Goal: Information Seeking & Learning: Understand process/instructions

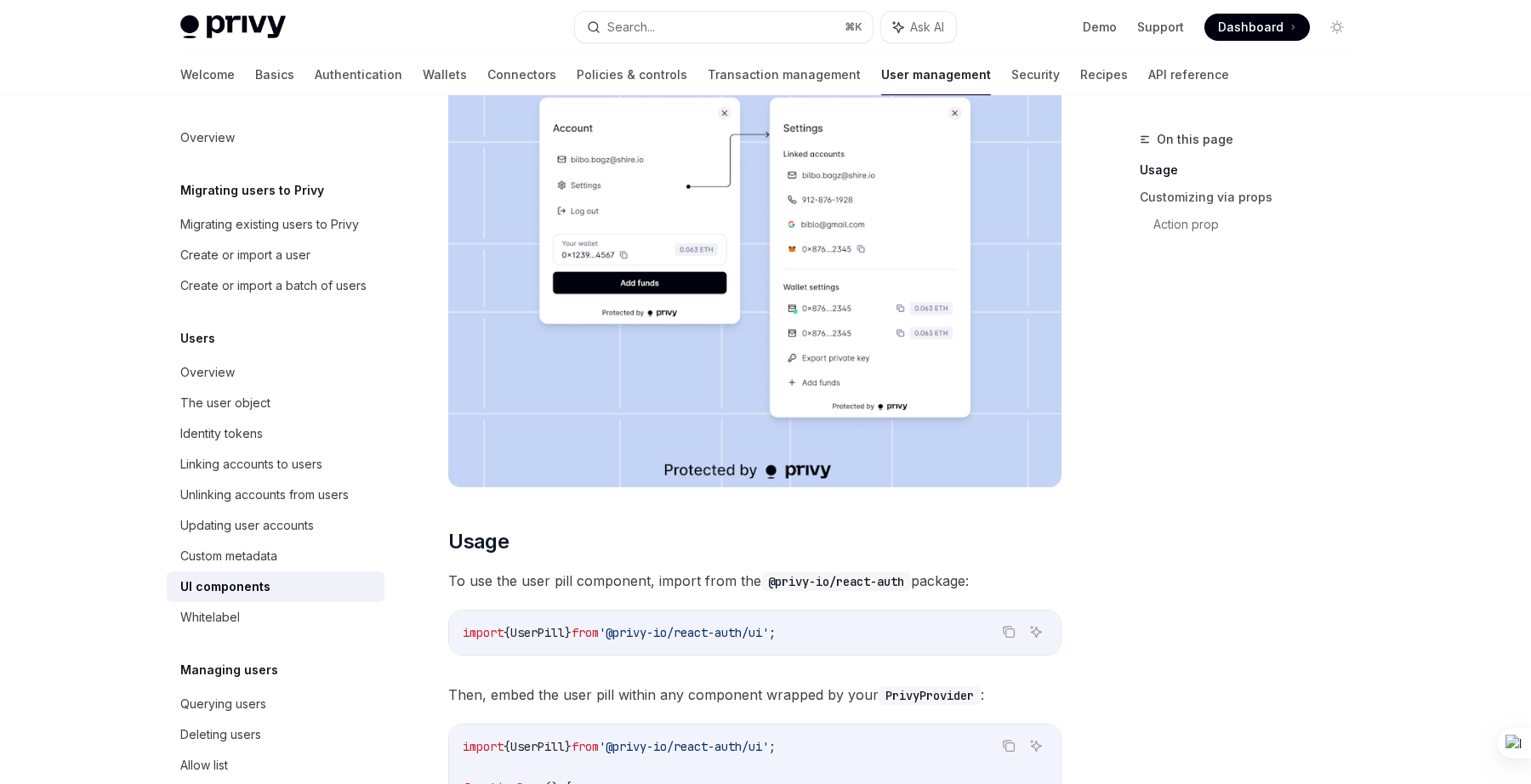
scroll to position [160, 0]
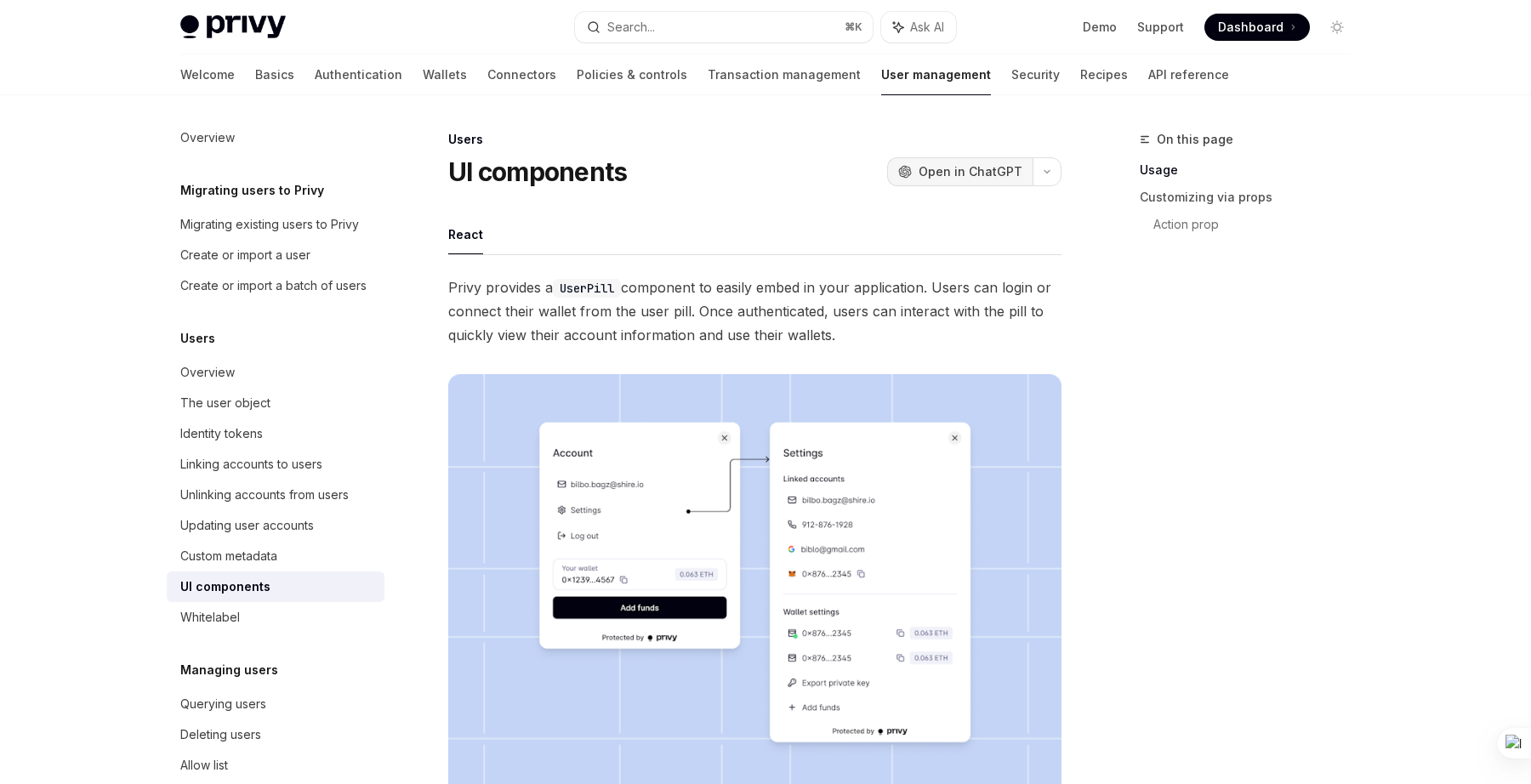
click at [1008, 171] on span "Open in ChatGPT" at bounding box center [970, 171] width 104 height 17
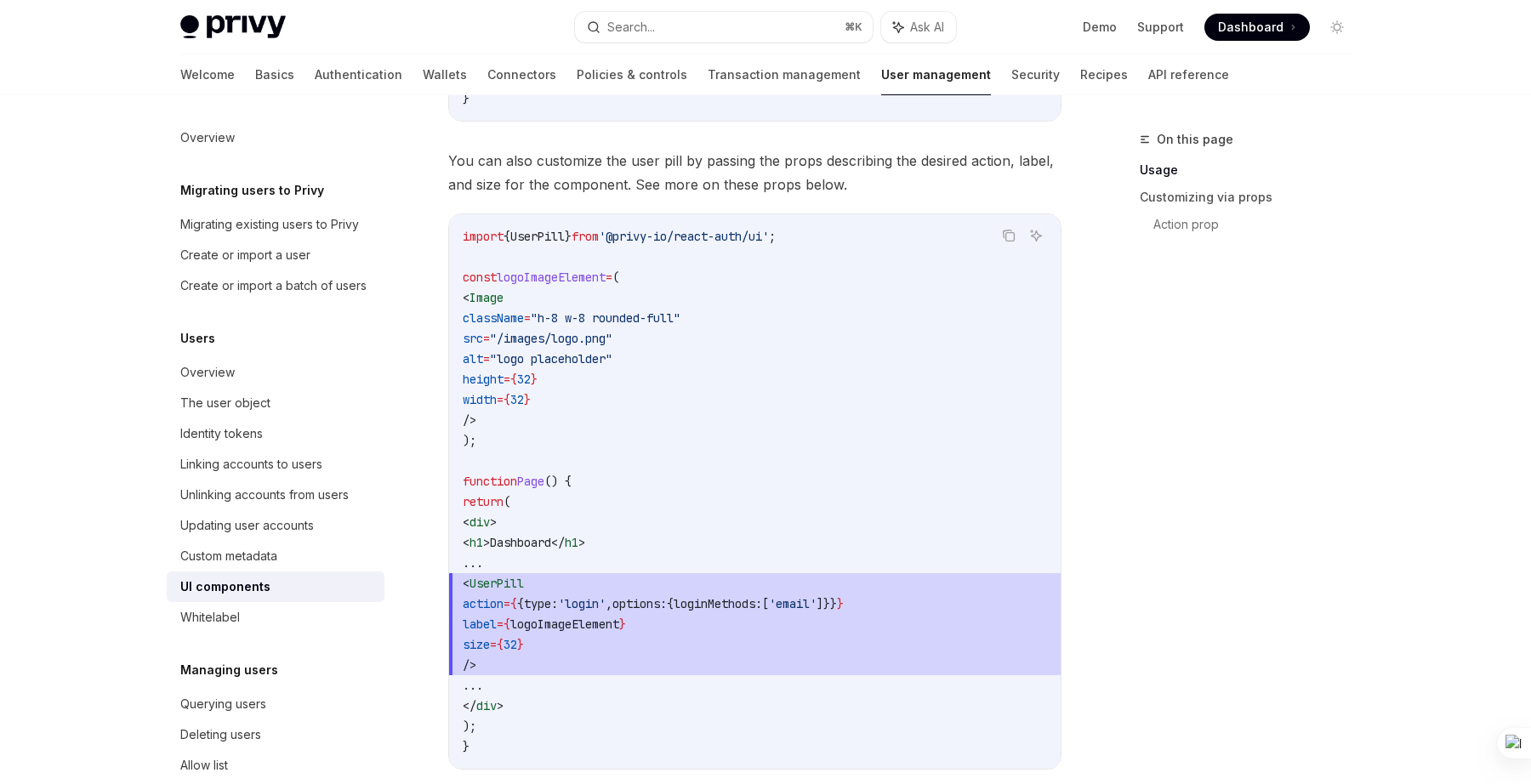
scroll to position [1207, 0]
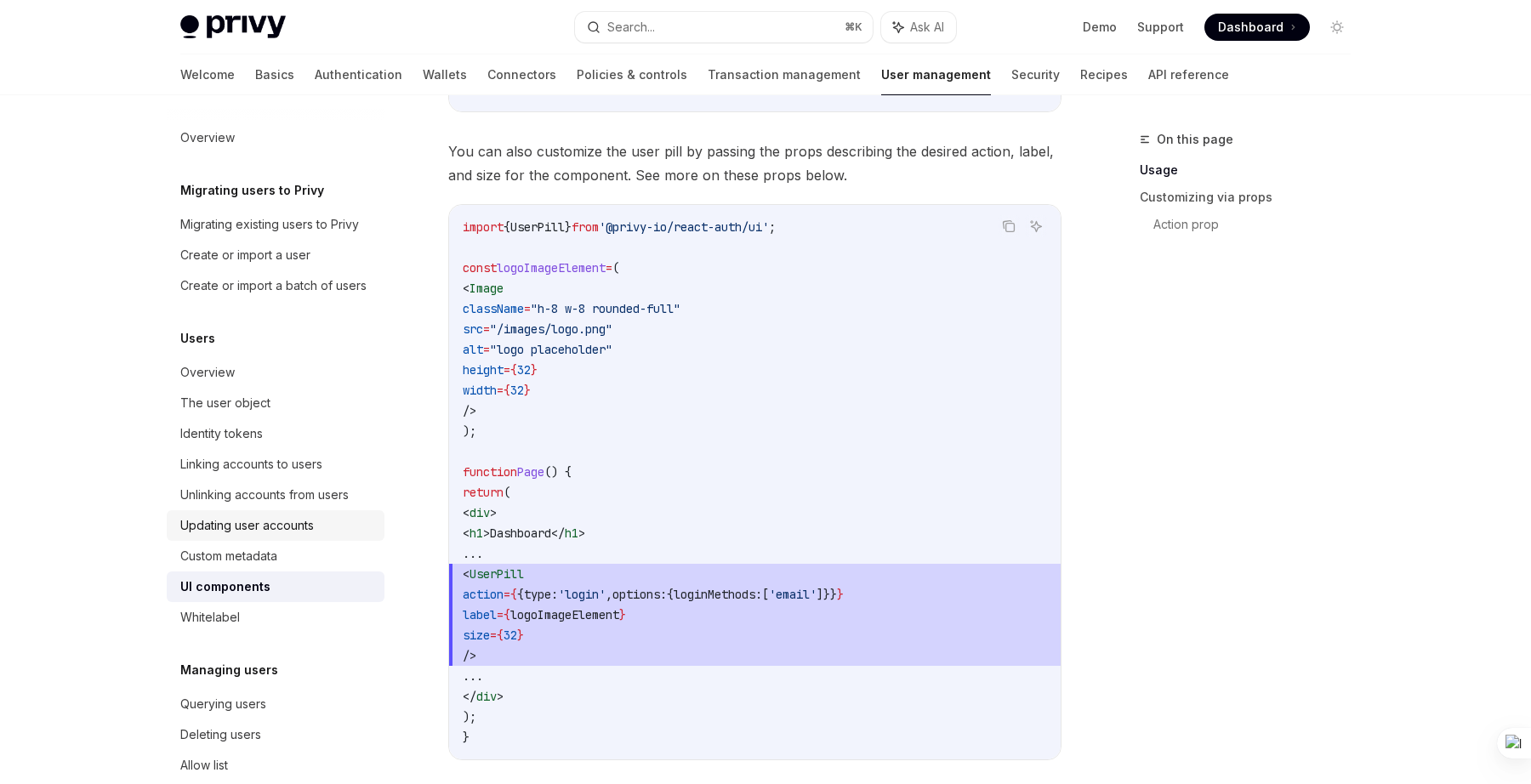
click at [295, 528] on div "Updating user accounts" at bounding box center [247, 525] width 133 height 20
type textarea "*"
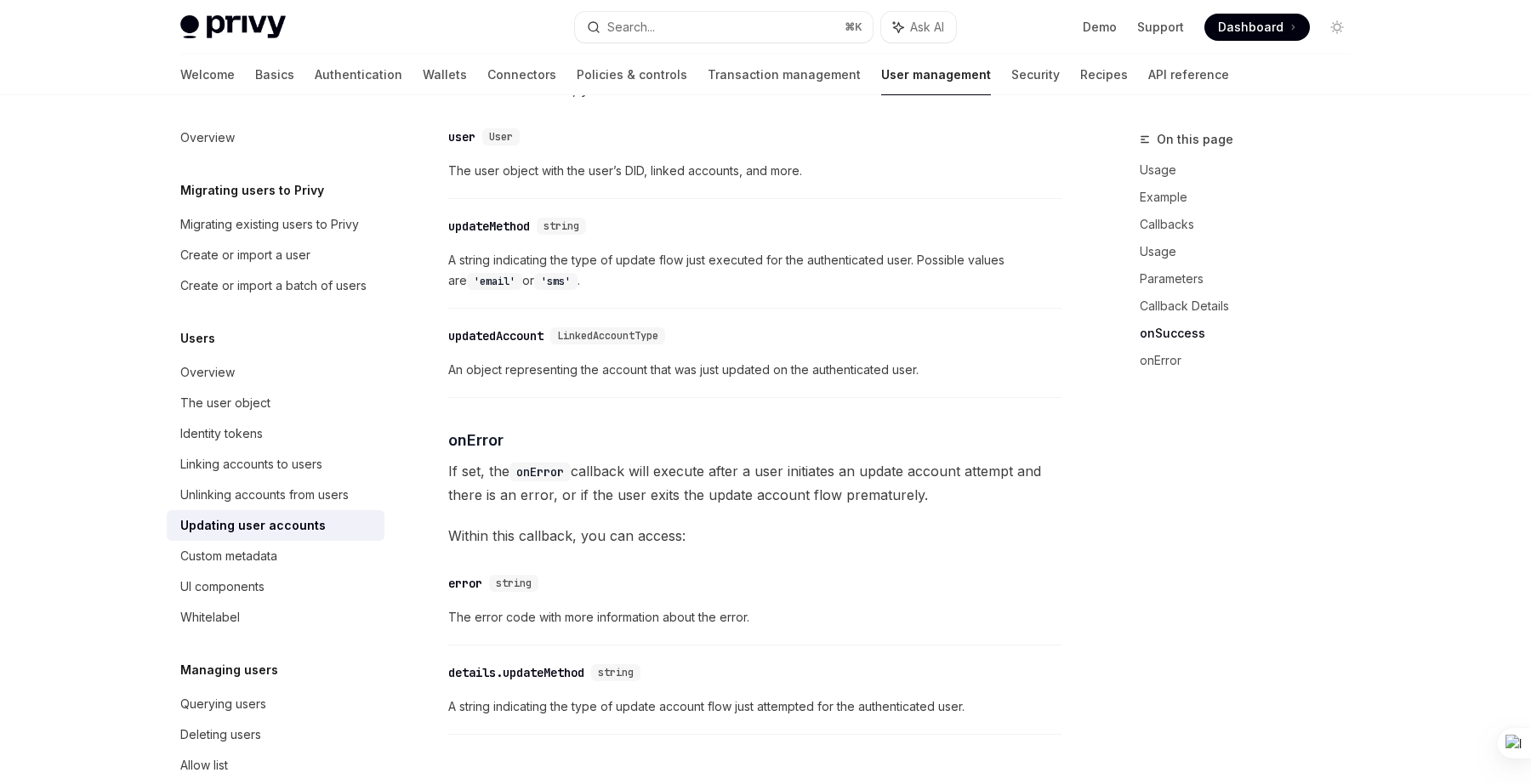
scroll to position [2183, 0]
